Goal: Task Accomplishment & Management: Manage account settings

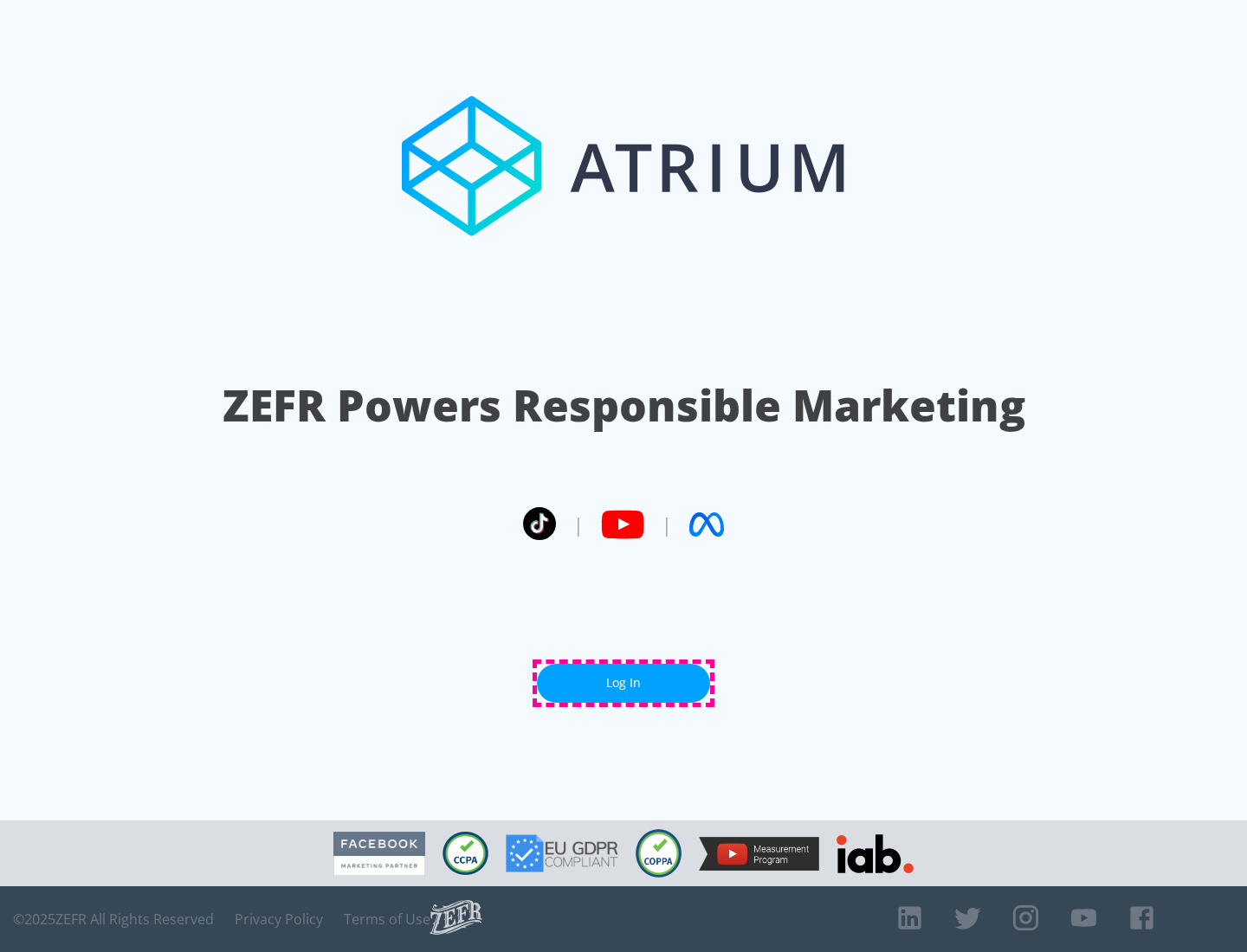
click at [623, 683] on link "Log In" at bounding box center [624, 683] width 174 height 39
